Goal: Navigation & Orientation: Find specific page/section

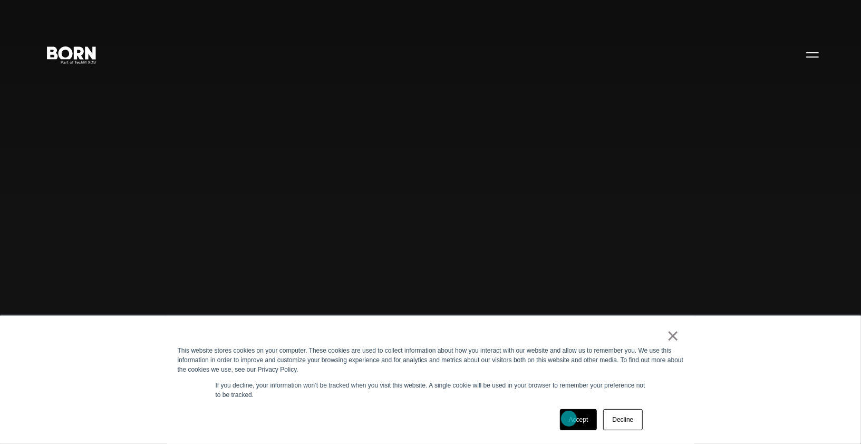
click at [569, 418] on link "Accept" at bounding box center [578, 419] width 37 height 21
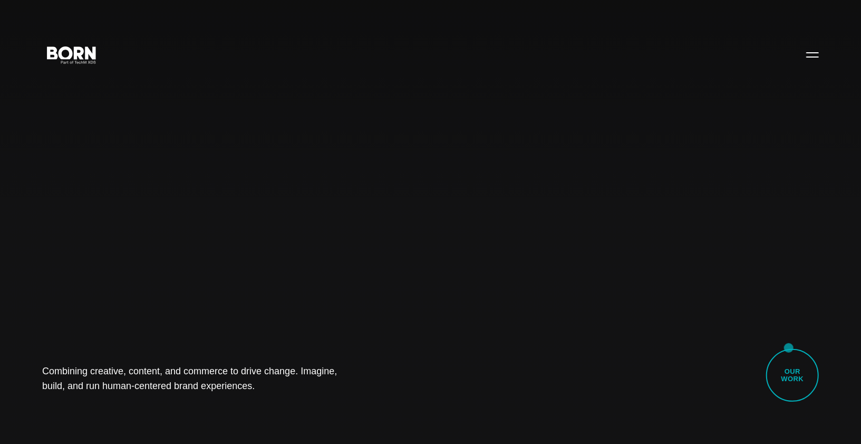
click at [786, 348] on div "Combining creative, content, and commerce to drive change. Imagine, build, and …" at bounding box center [430, 222] width 861 height 444
click at [792, 366] on link "Our Work" at bounding box center [792, 375] width 53 height 53
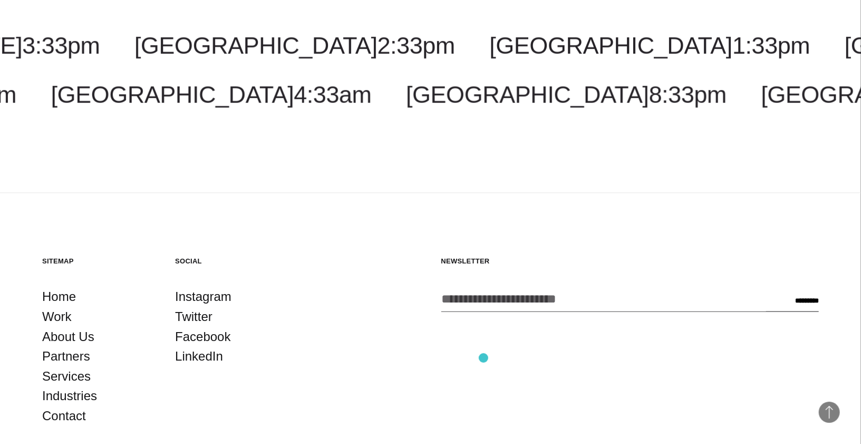
scroll to position [3451, 0]
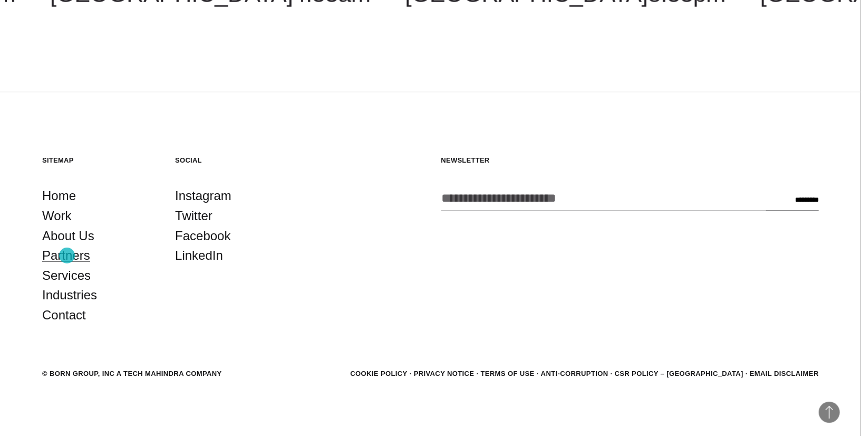
click at [67, 255] on link "Partners" at bounding box center [66, 255] width 48 height 20
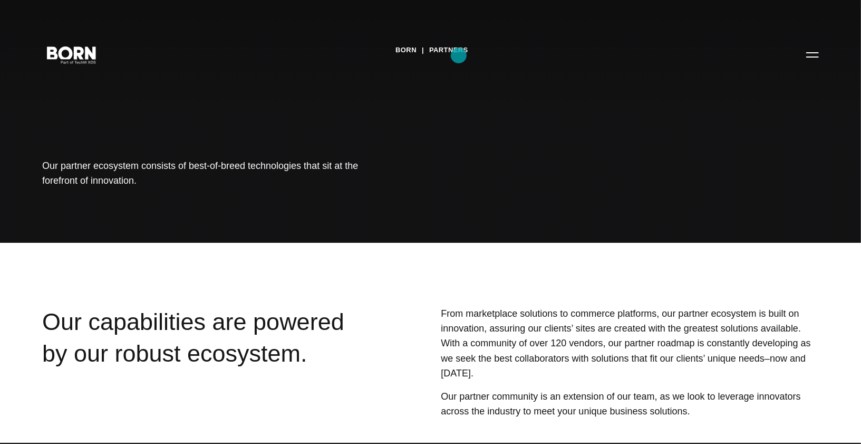
click at [459, 55] on link "Partners" at bounding box center [448, 50] width 39 height 16
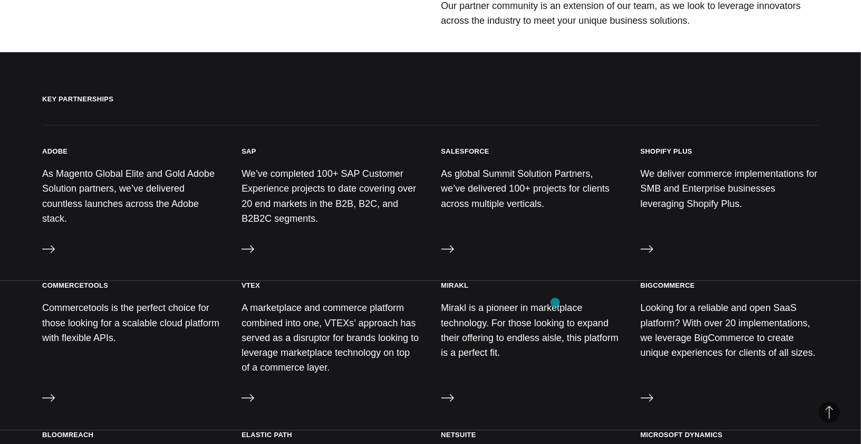
scroll to position [391, 0]
